Goal: Navigation & Orientation: Find specific page/section

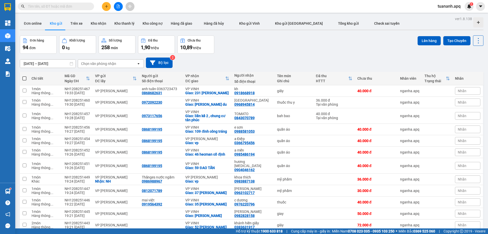
scroll to position [178, 0]
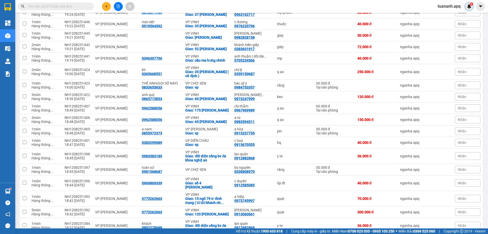
click at [467, 6] on img at bounding box center [469, 6] width 5 height 5
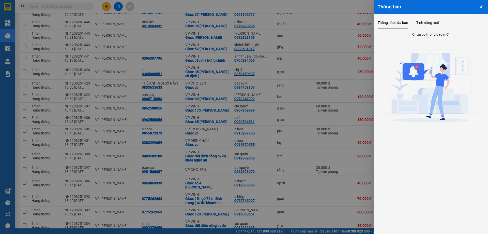
click at [343, 9] on div at bounding box center [244, 117] width 488 height 234
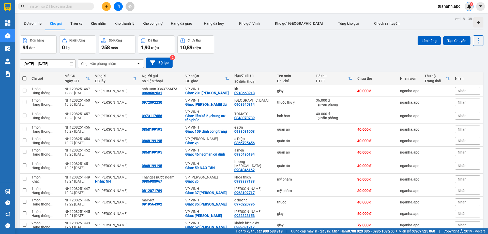
click at [467, 5] on img at bounding box center [469, 6] width 5 height 5
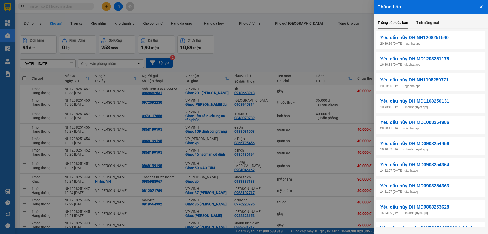
click at [336, 35] on div at bounding box center [244, 117] width 488 height 234
